Goal: Information Seeking & Learning: Learn about a topic

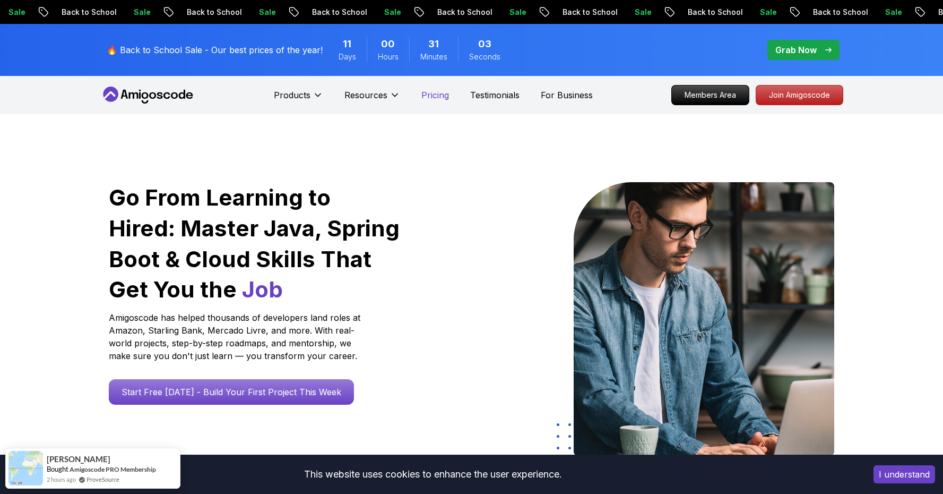
click at [427, 91] on p "Pricing" at bounding box center [435, 95] width 28 height 13
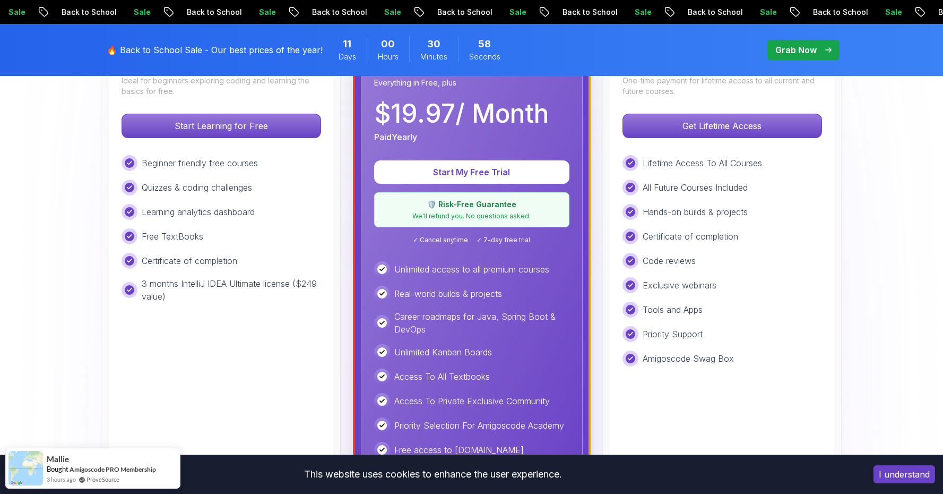
scroll to position [168, 0]
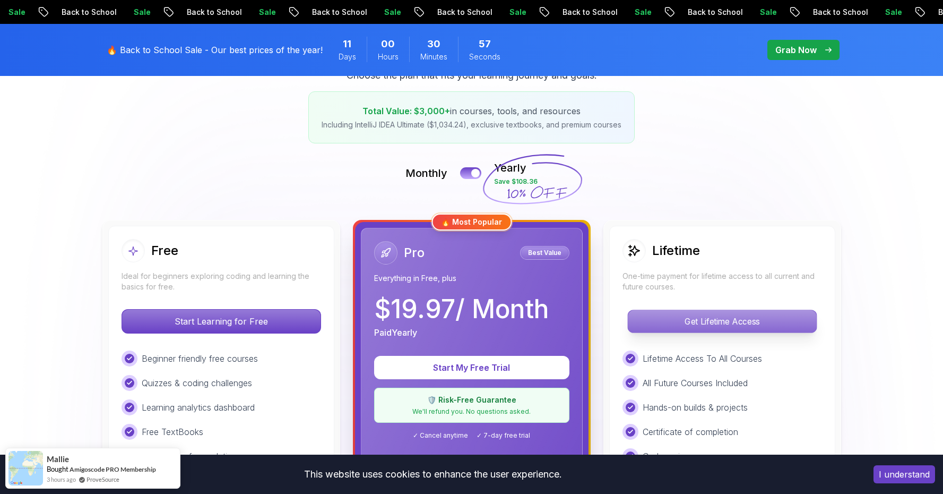
click at [727, 313] on p "Get Lifetime Access" at bounding box center [722, 321] width 188 height 22
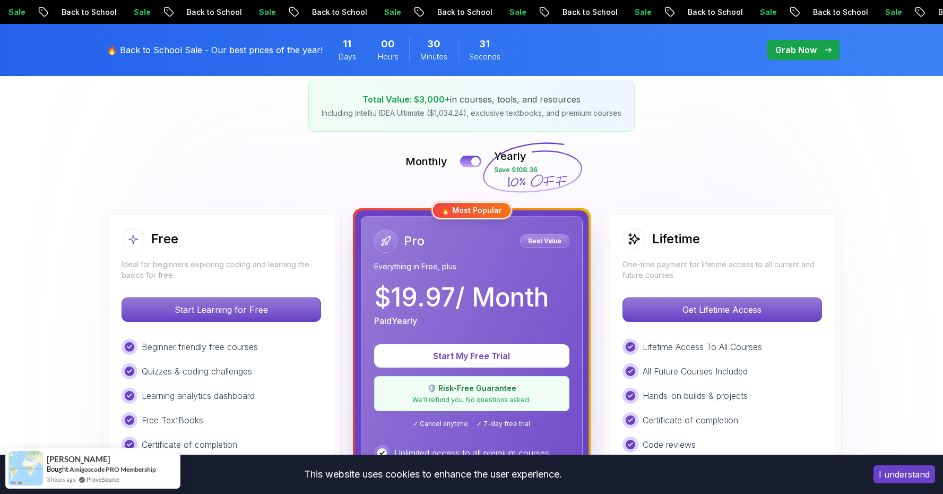
scroll to position [197, 0]
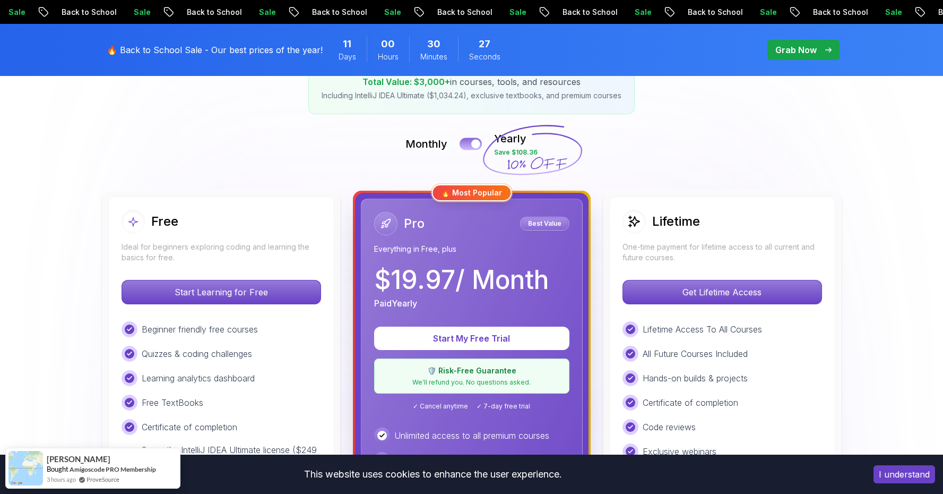
click at [477, 146] on div at bounding box center [475, 144] width 9 height 9
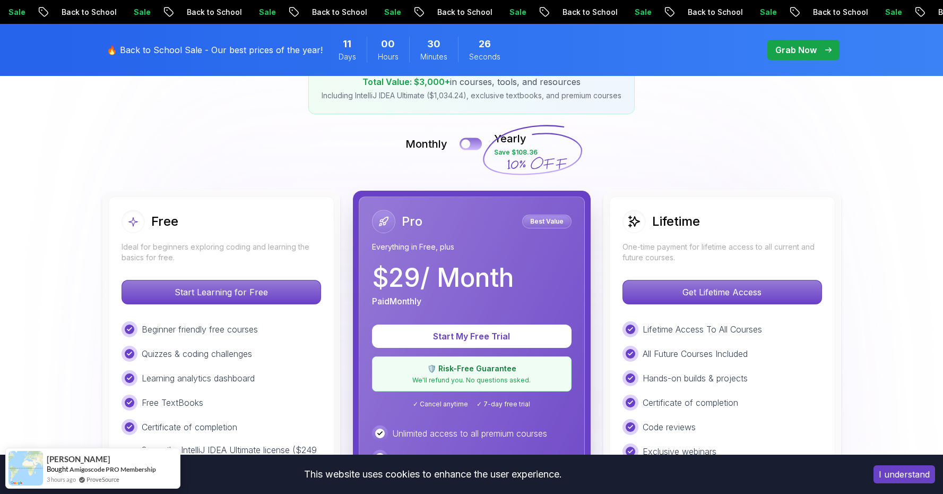
click at [477, 146] on button at bounding box center [471, 143] width 22 height 12
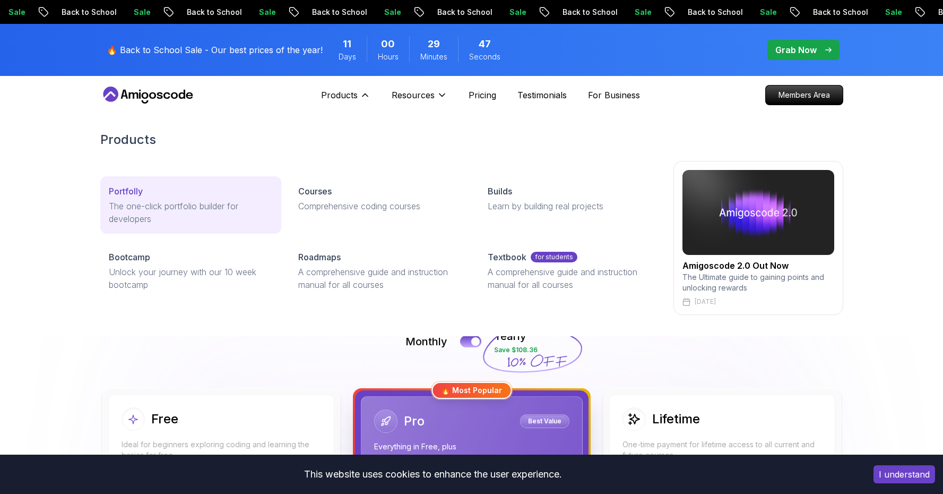
scroll to position [2, 0]
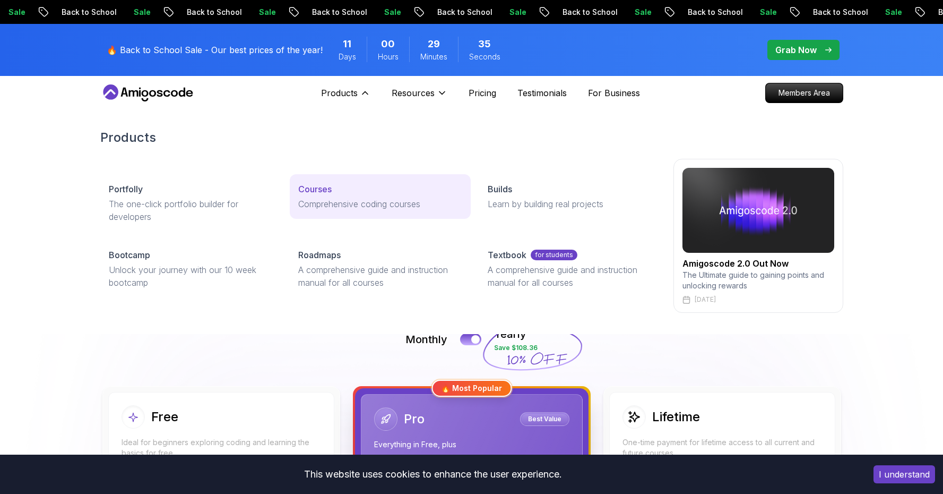
click at [351, 180] on link "Courses Comprehensive coding courses" at bounding box center [380, 196] width 181 height 45
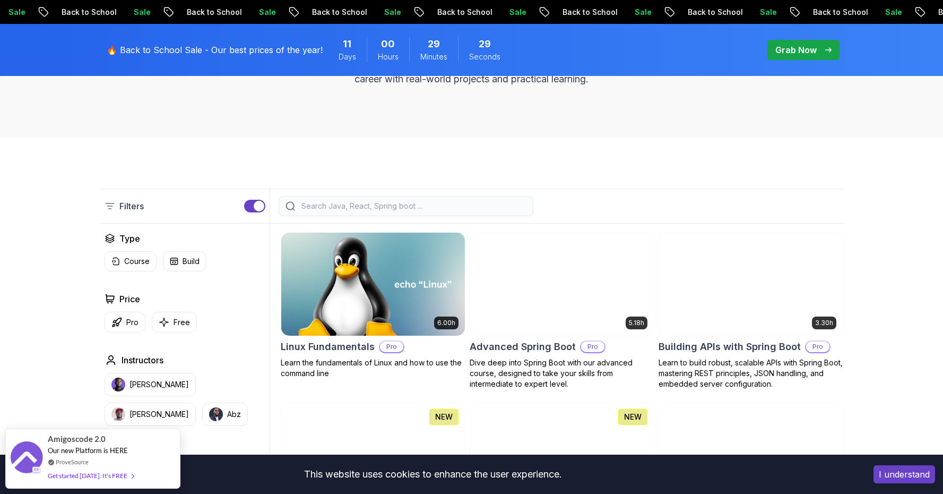
scroll to position [107, 0]
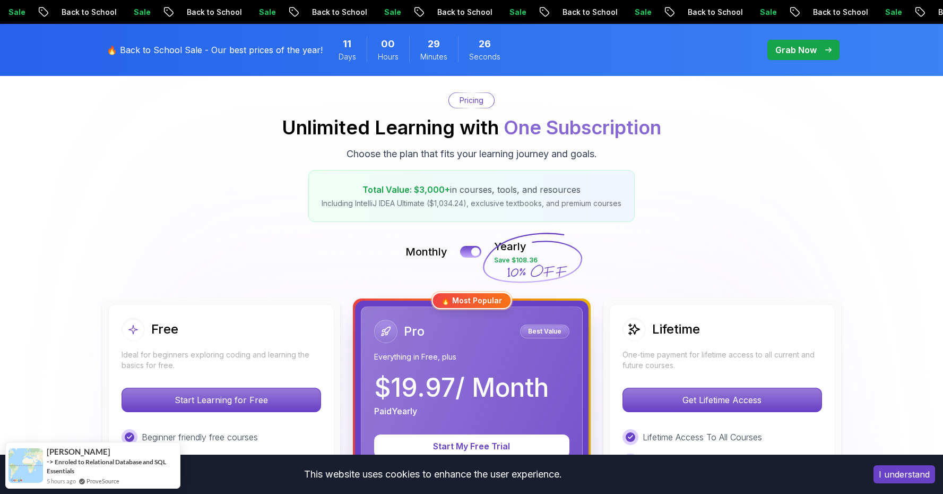
scroll to position [279, 0]
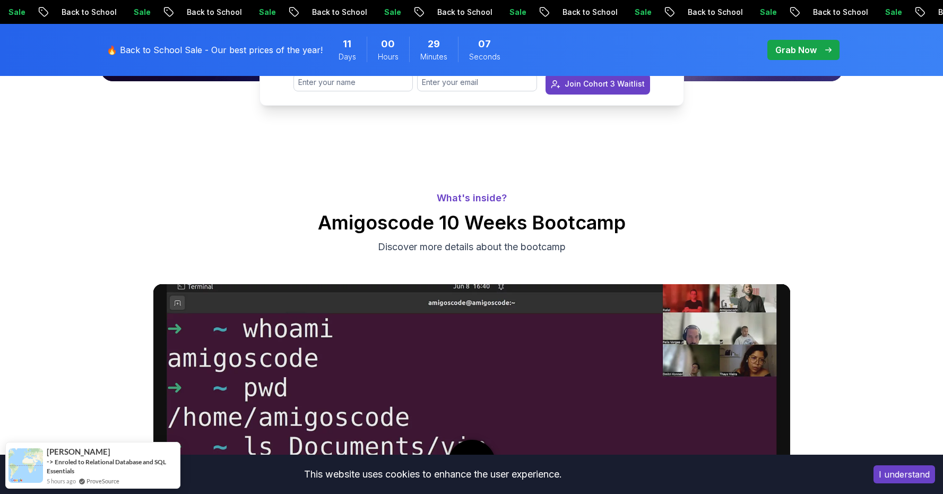
scroll to position [512, 0]
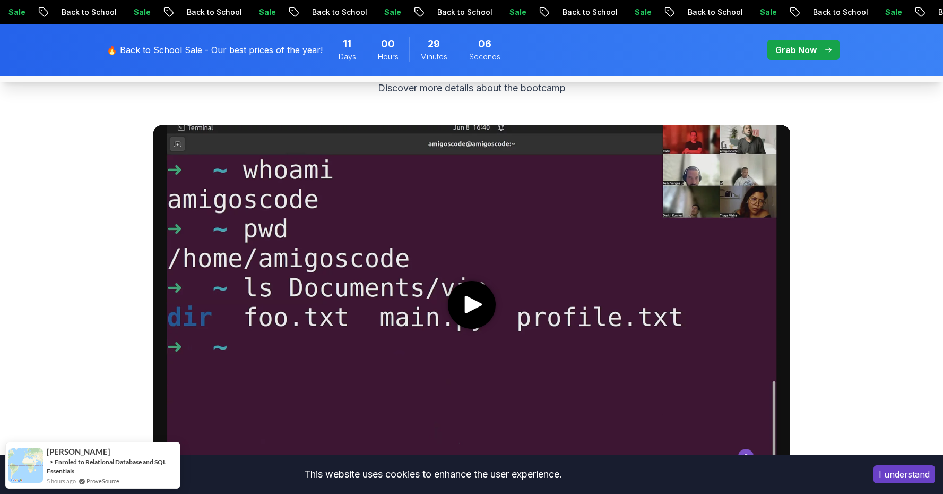
click at [494, 310] on media-play-button "play" at bounding box center [472, 305] width 48 height 48
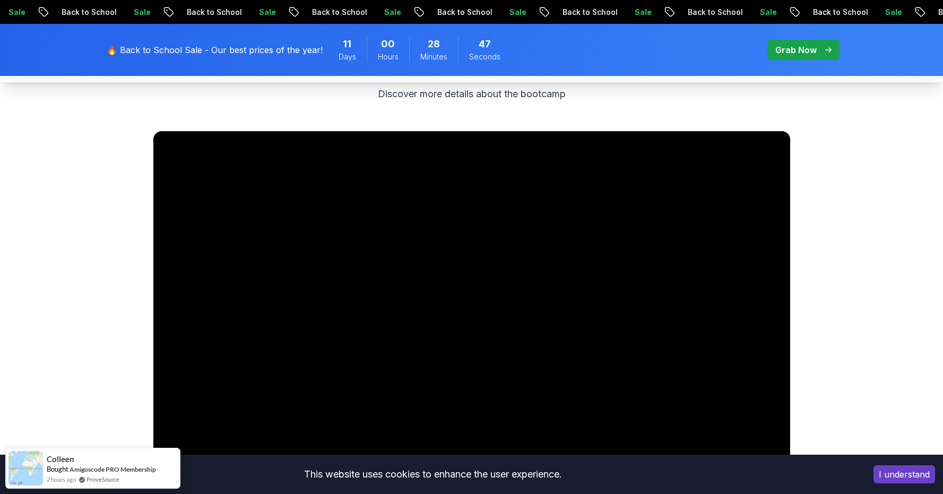
scroll to position [547, 0]
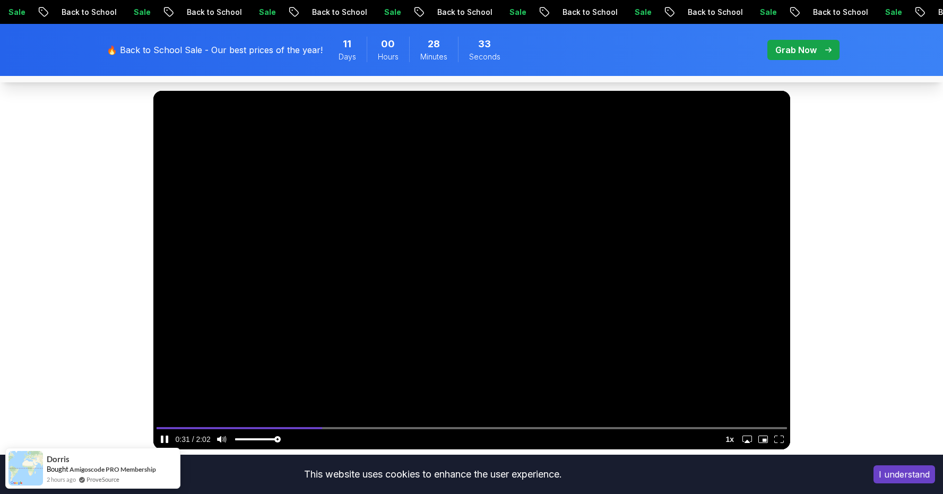
click at [577, 246] on video at bounding box center [471, 270] width 637 height 358
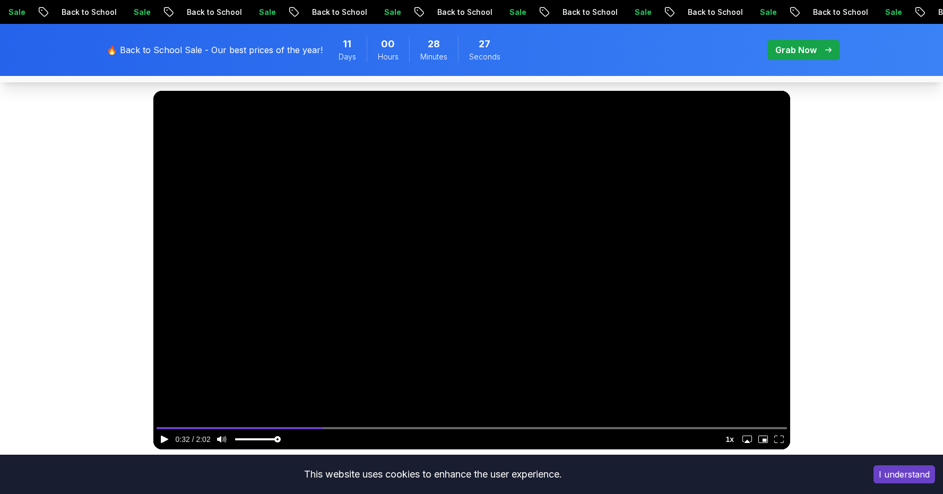
click at [577, 246] on video at bounding box center [471, 270] width 637 height 358
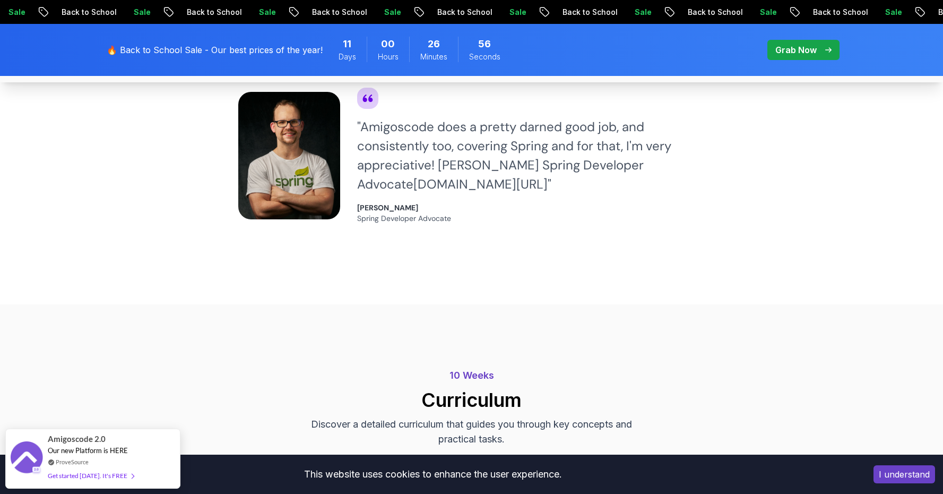
scroll to position [907, 0]
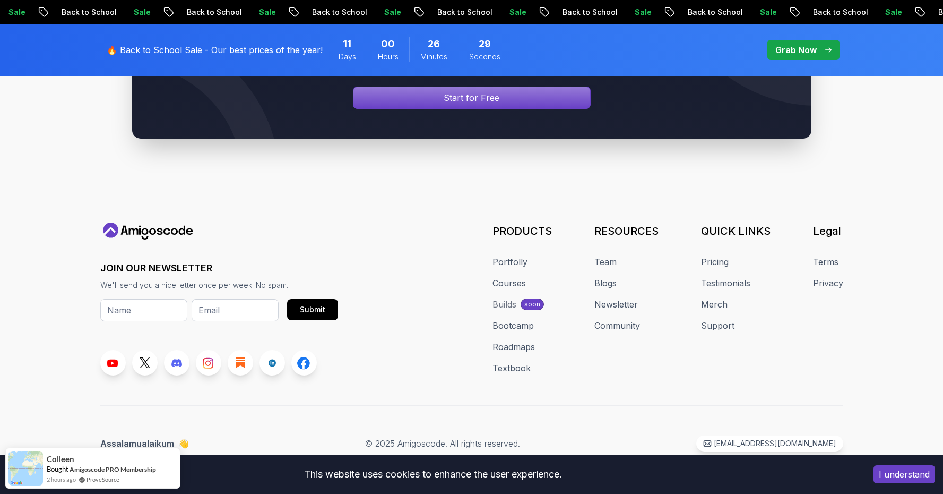
scroll to position [277, 0]
